Goal: Task Accomplishment & Management: Manage account settings

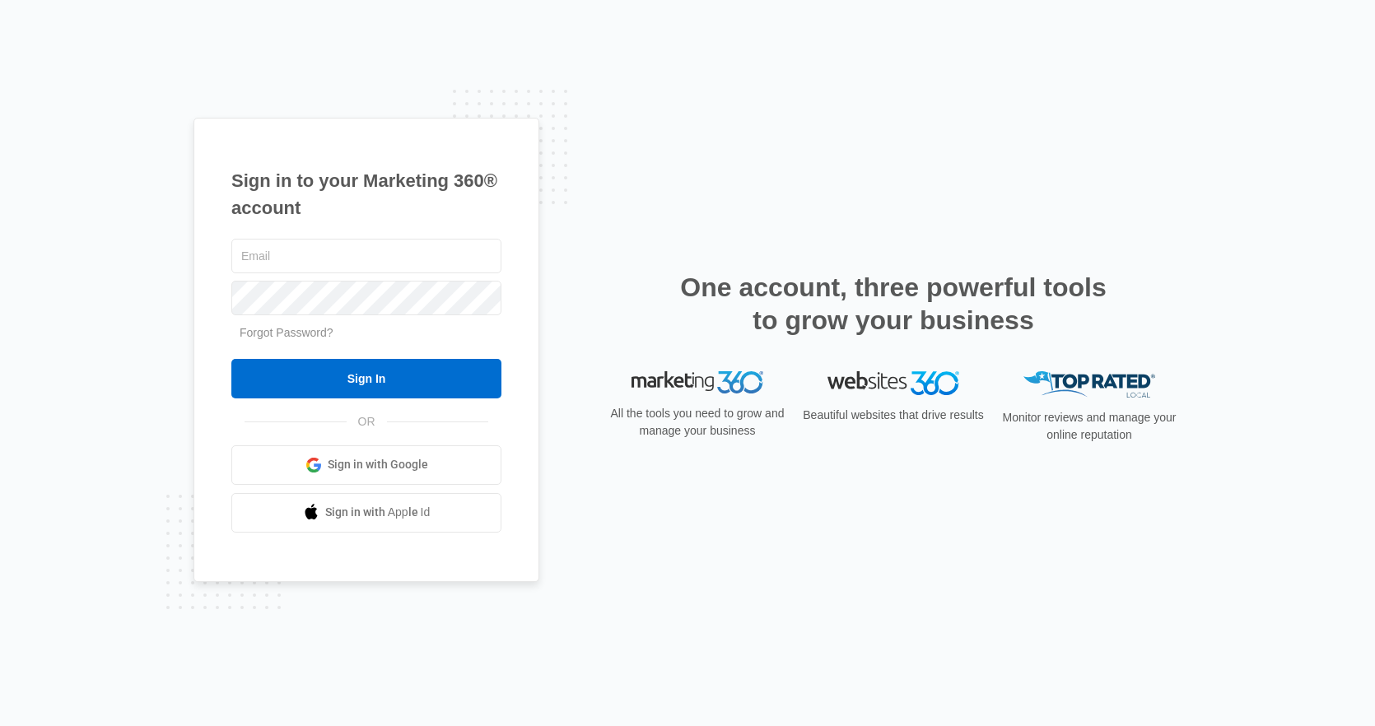
type input "[PERSON_NAME][EMAIL_ADDRESS][PERSON_NAME][DOMAIN_NAME]"
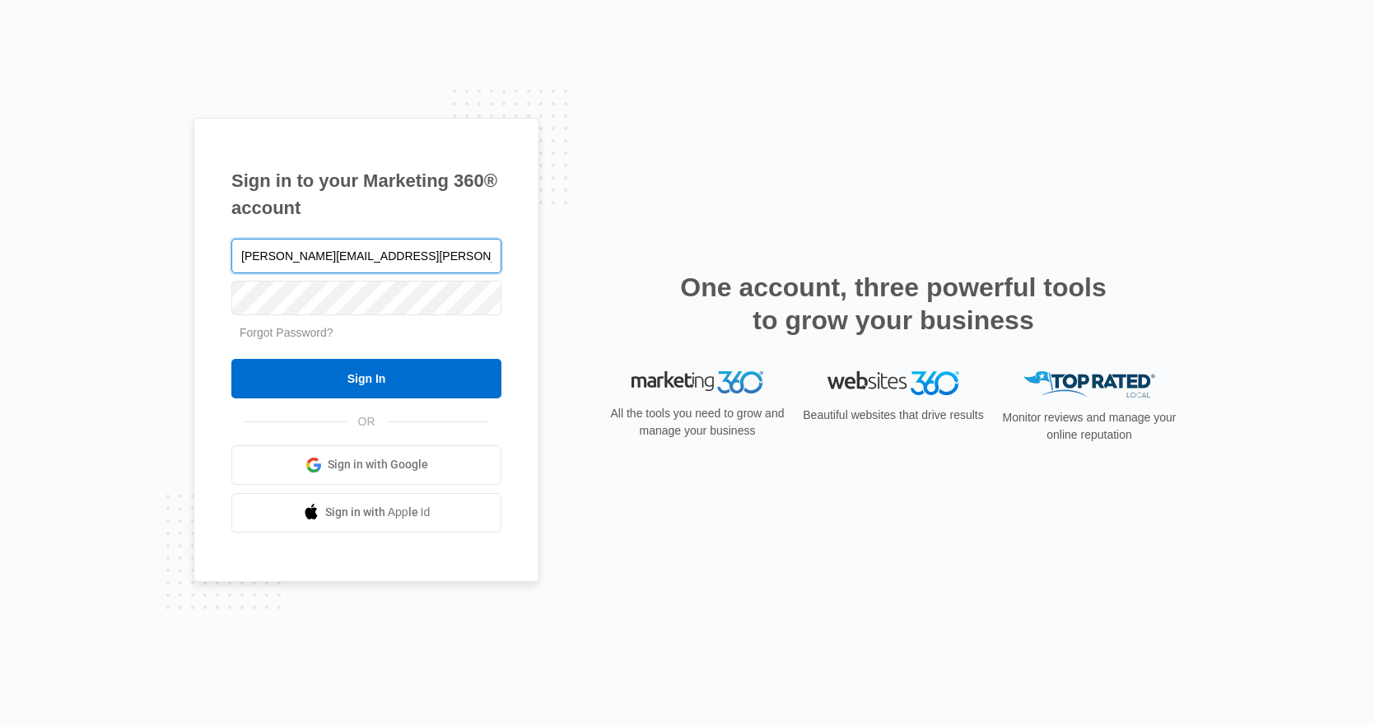
click at [231, 359] on input "Sign In" at bounding box center [366, 379] width 270 height 40
